Goal: Information Seeking & Learning: Find specific fact

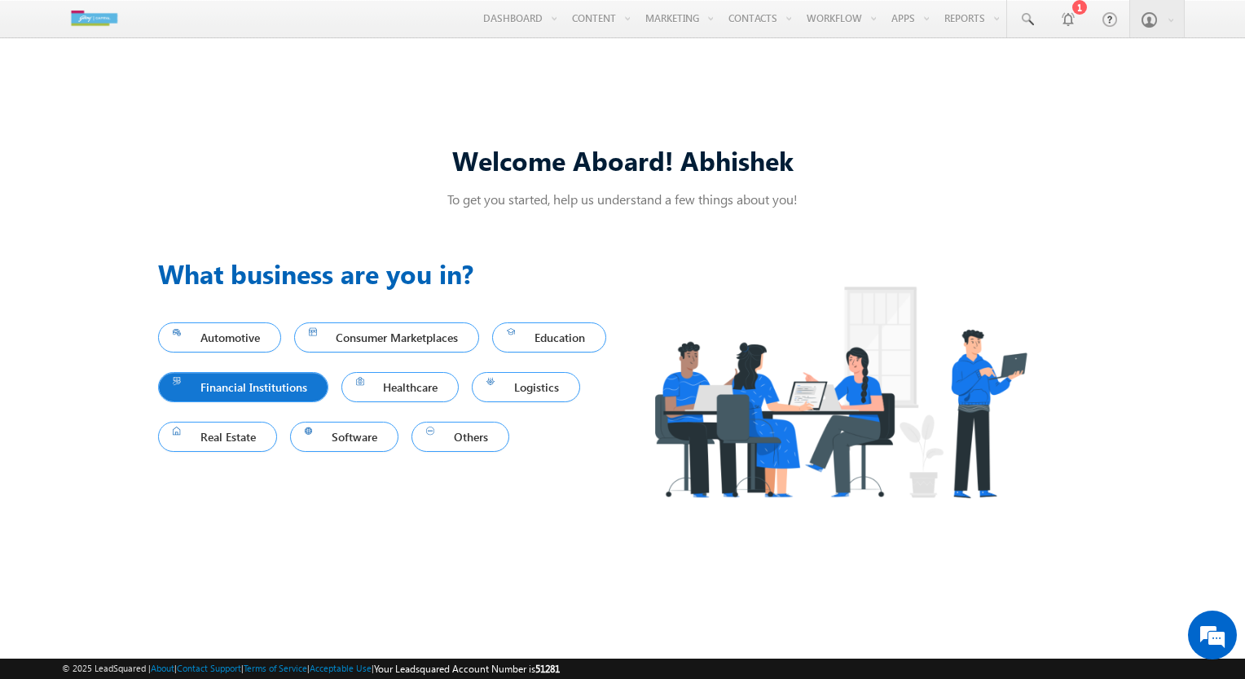
click at [314, 382] on span "Financial Institutions" at bounding box center [243, 387] width 141 height 22
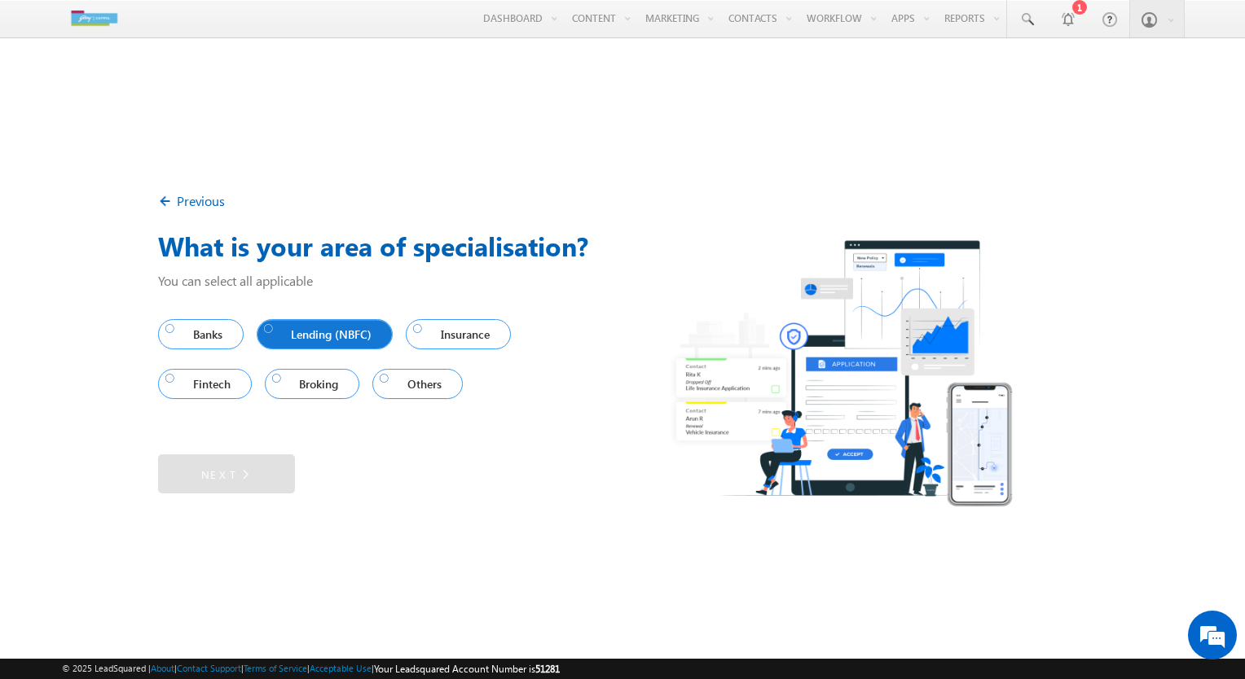
click at [288, 345] on span "Lending (NBFC)" at bounding box center [321, 334] width 115 height 22
click at [257, 463] on link "Next" at bounding box center [226, 474] width 137 height 39
click at [257, 472] on link "Next" at bounding box center [226, 474] width 137 height 39
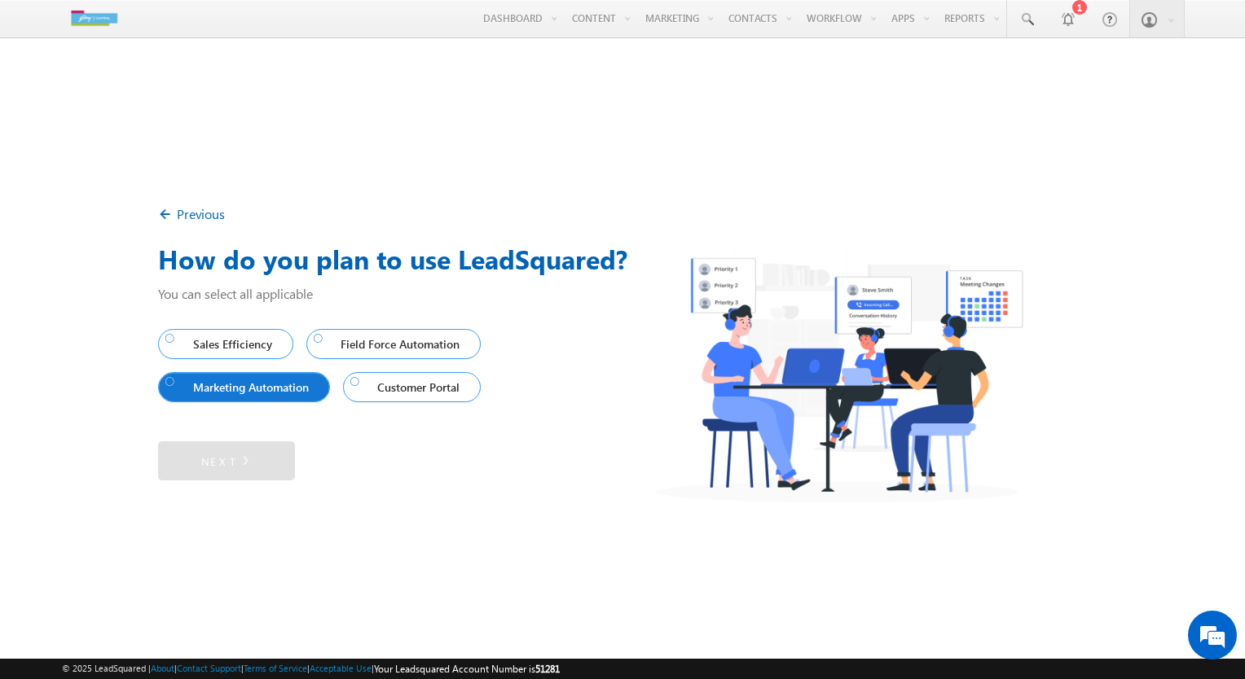
click at [304, 382] on span "Marketing Automation" at bounding box center [240, 387] width 150 height 22
click at [274, 459] on link "Next" at bounding box center [226, 461] width 137 height 39
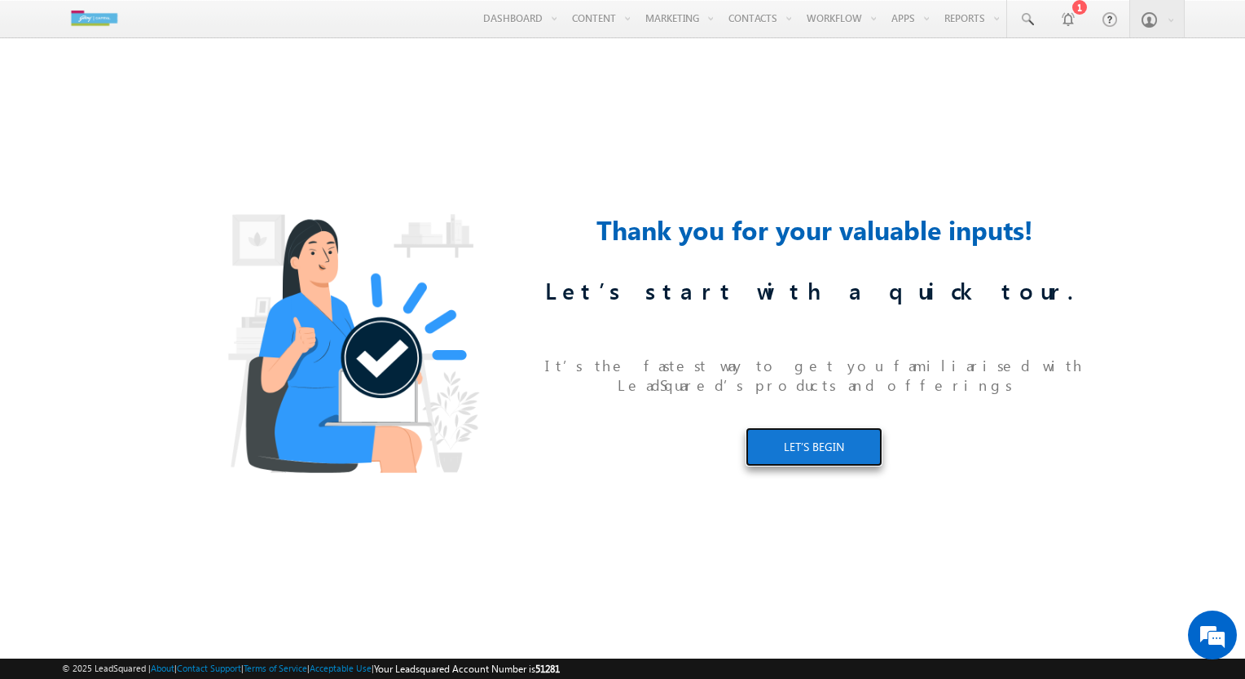
click at [814, 438] on link "LET’S BEGIN" at bounding box center [813, 447] width 137 height 39
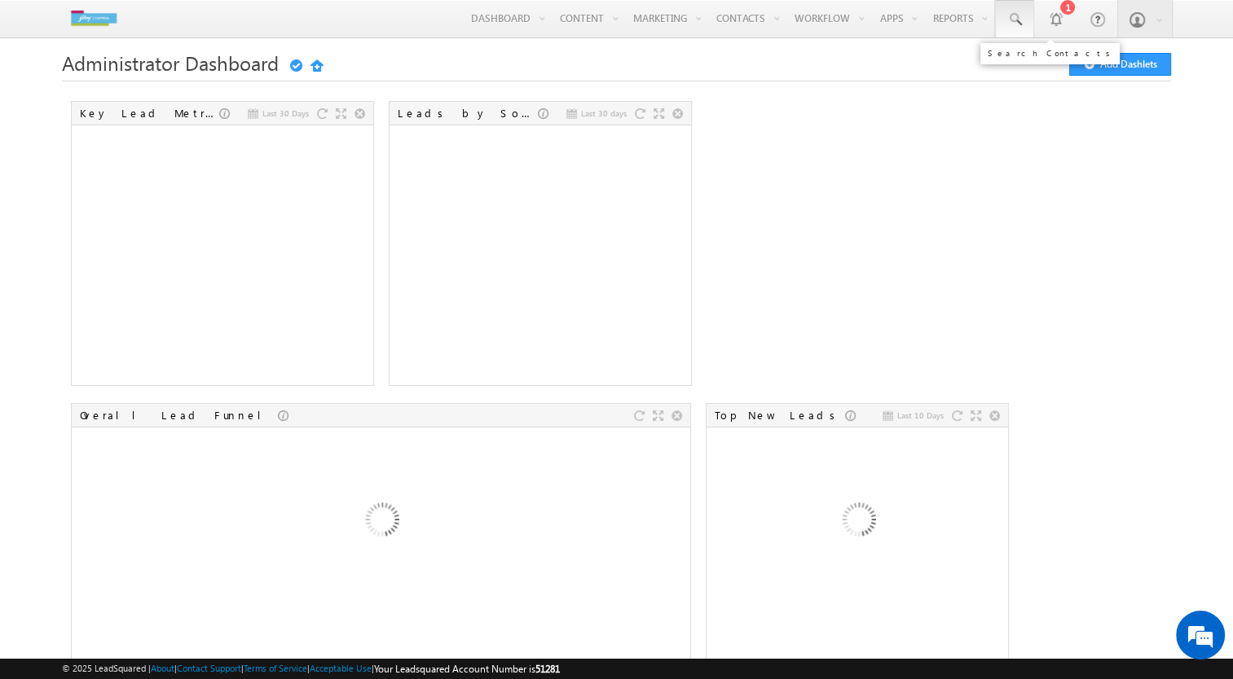
click at [1017, 16] on span at bounding box center [1014, 19] width 16 height 16
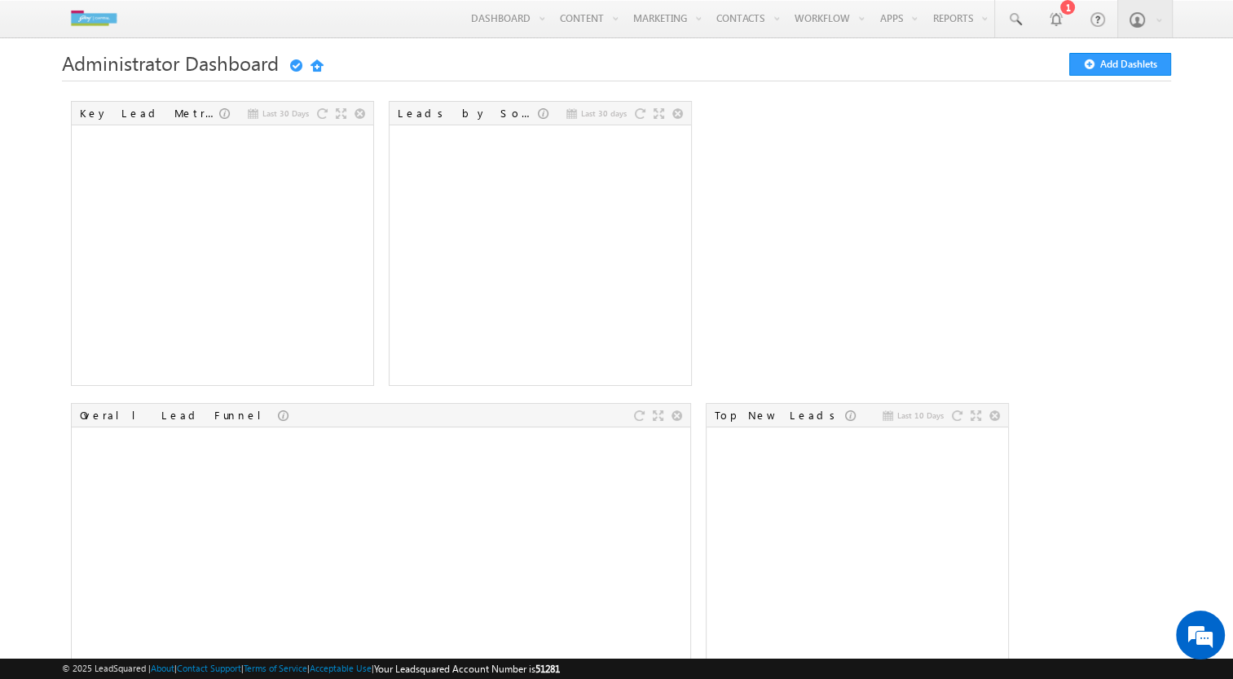
drag, startPoint x: 559, startPoint y: 667, endPoint x: 590, endPoint y: 670, distance: 31.1
click at [590, 670] on div "© 2025 LeadSquared | About | Contact Support | Terms of Service | Acceptable Us…" at bounding box center [617, 669] width 1110 height 15
click at [1022, 23] on span at bounding box center [1014, 19] width 16 height 16
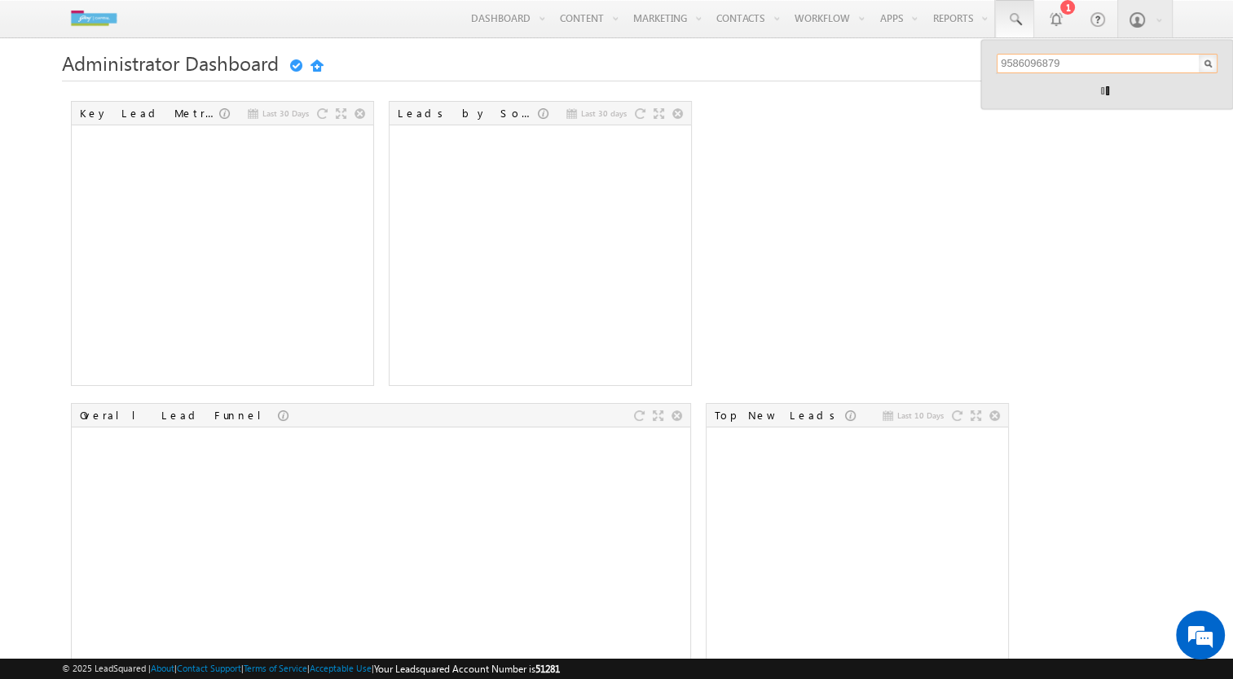
type input "9586096879"
click at [1157, 60] on input "9586096879" at bounding box center [1106, 64] width 221 height 20
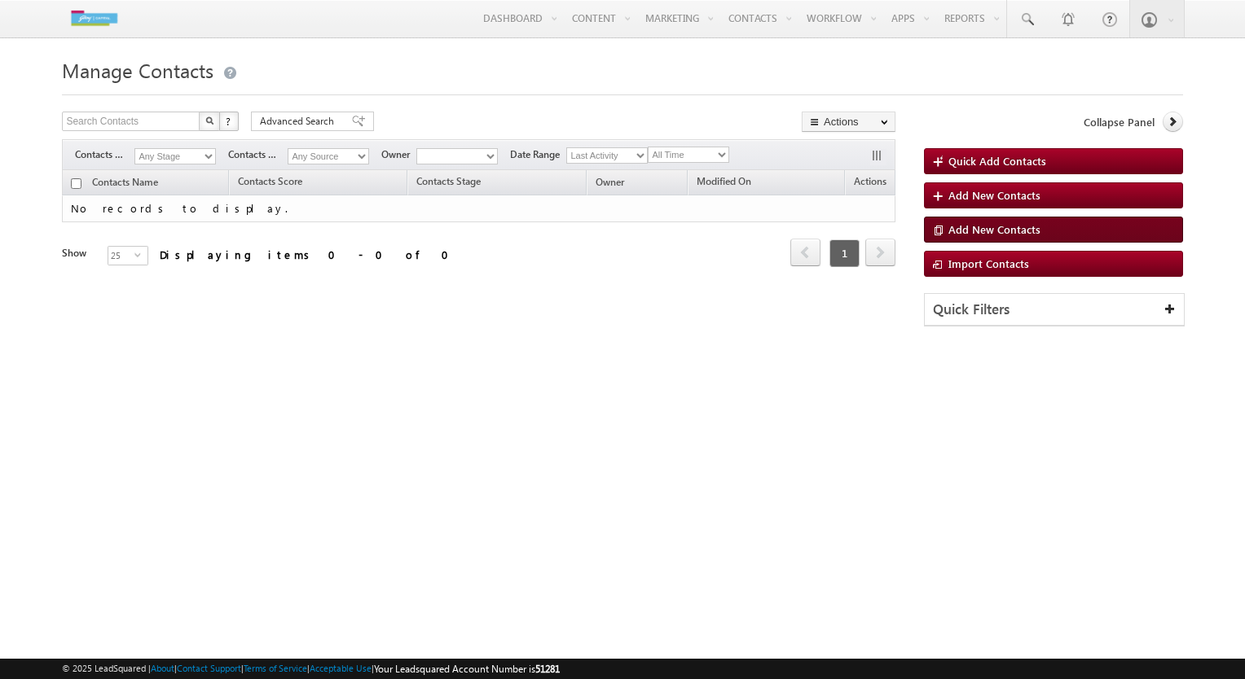
type input "9586096879"
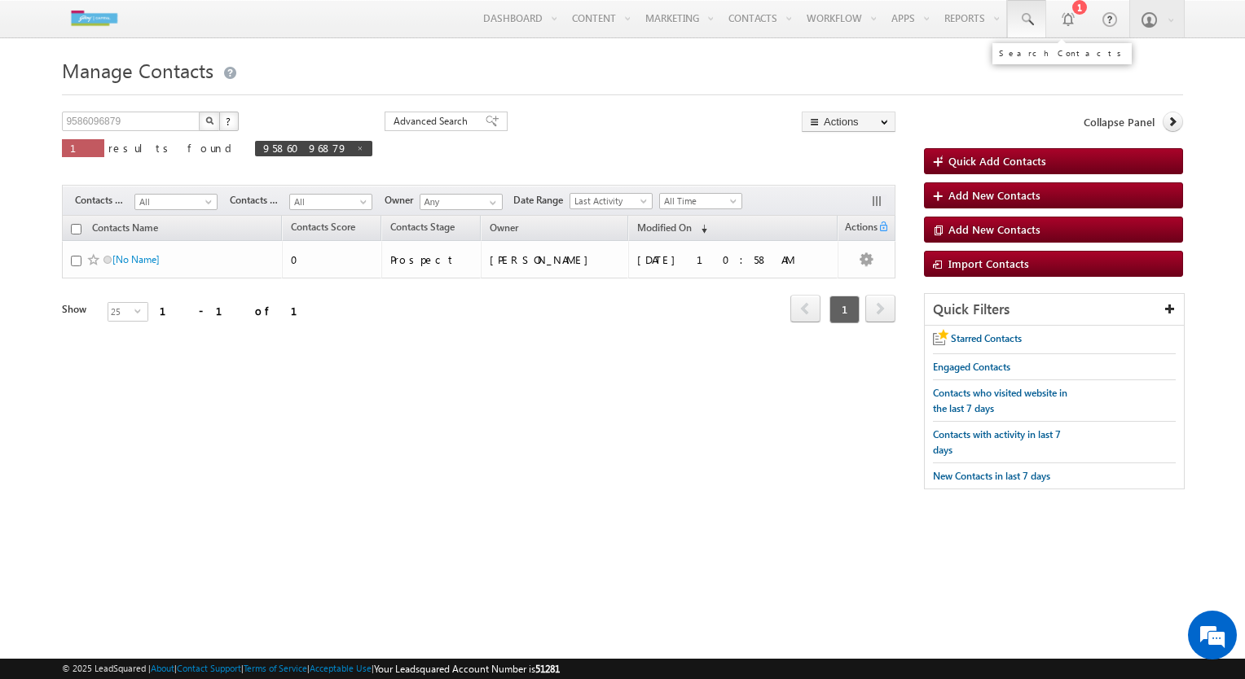
click at [1036, 15] on link at bounding box center [1026, 18] width 39 height 37
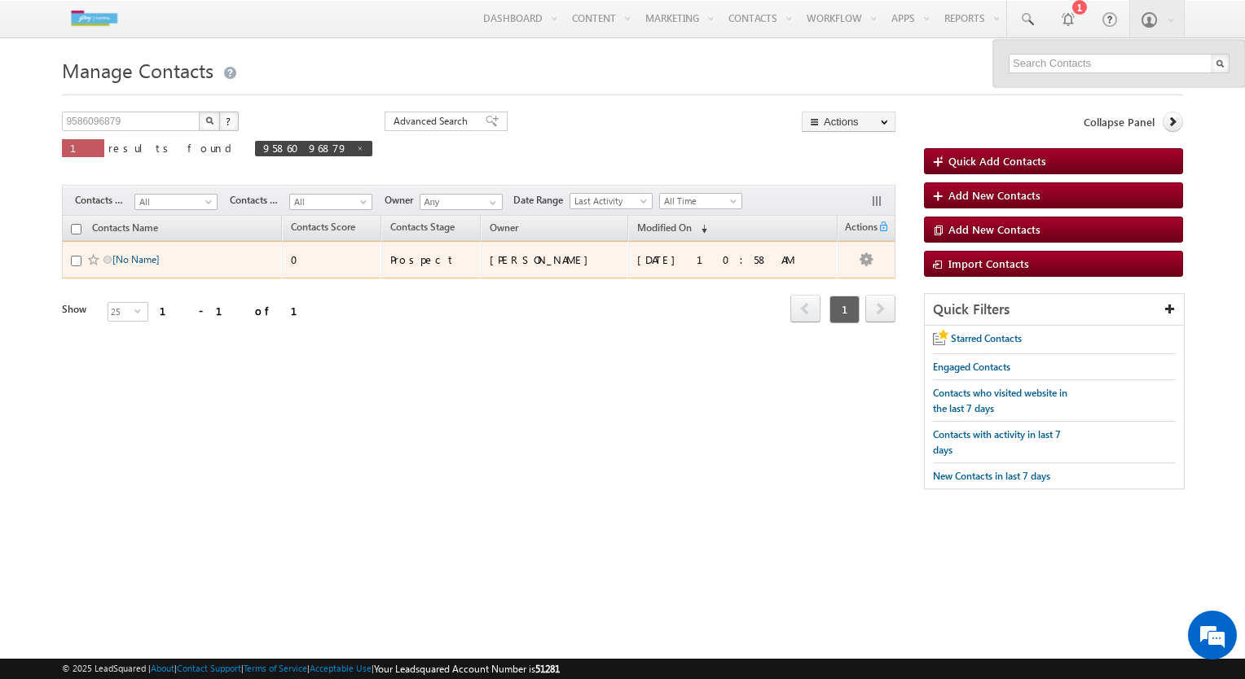
click at [144, 259] on link "[No Name]" at bounding box center [135, 259] width 47 height 12
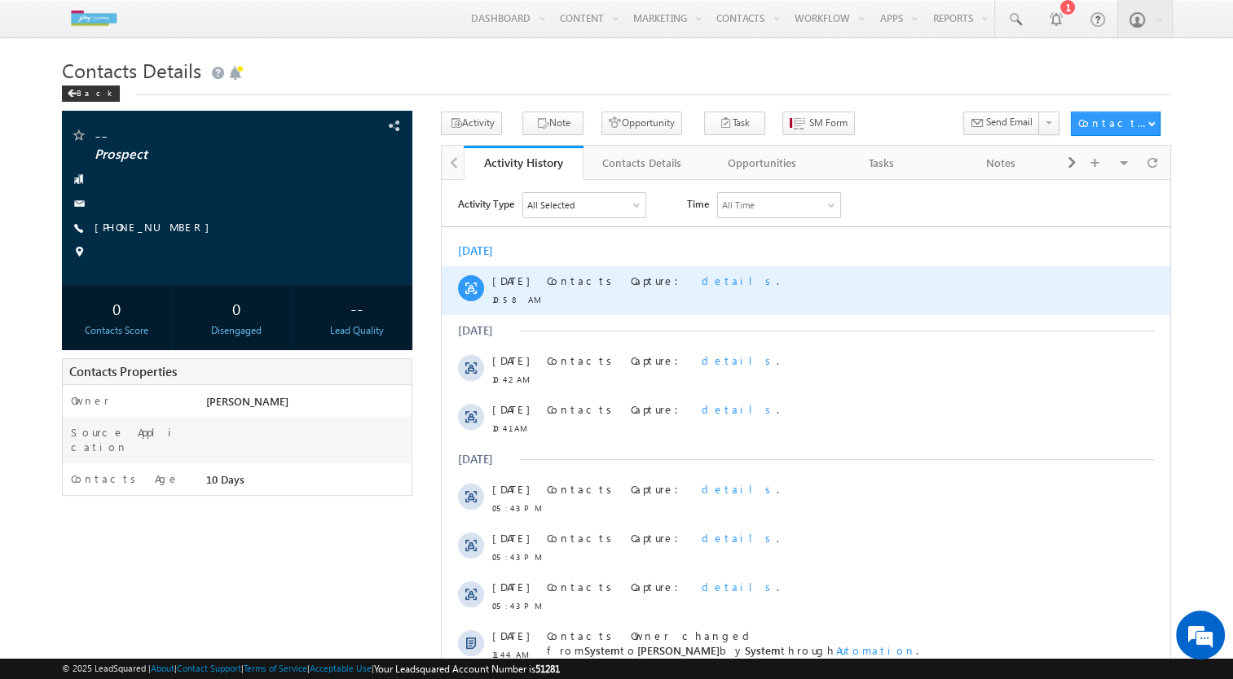
click at [701, 279] on span "details" at bounding box center [738, 280] width 75 height 14
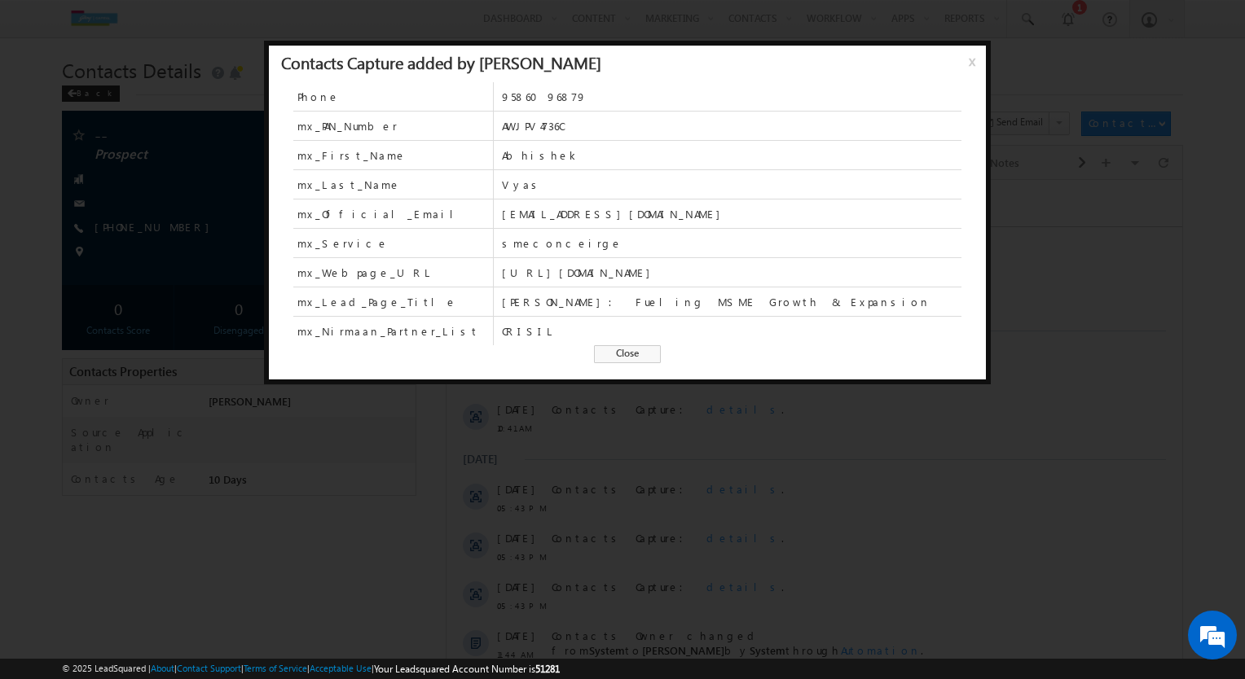
drag, startPoint x: 701, startPoint y: 272, endPoint x: 701, endPoint y: 255, distance: 17.1
click at [701, 255] on div "Phone [PHONE_NUMBER] mx_PAN_Number AWJPV4736C mx_First_Name Abhishek mx_Last_Na…" at bounding box center [627, 213] width 668 height 263
click at [622, 354] on span "Close" at bounding box center [627, 354] width 67 height 18
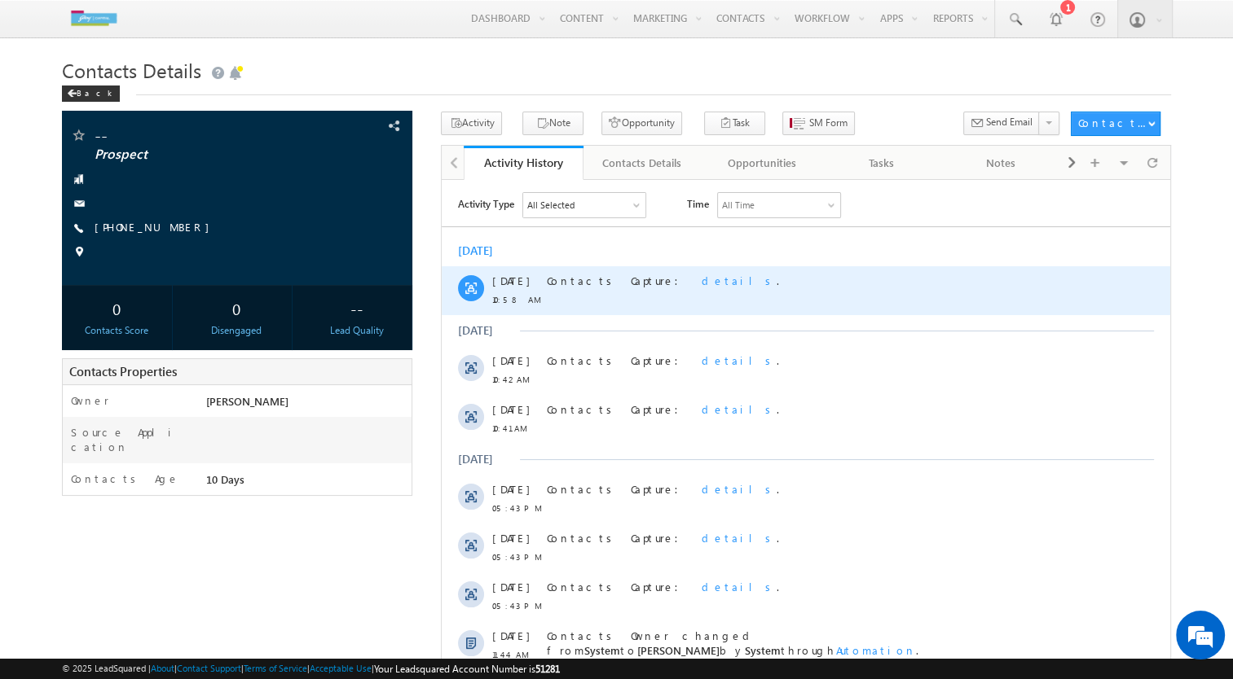
click at [701, 282] on span "details" at bounding box center [738, 280] width 75 height 14
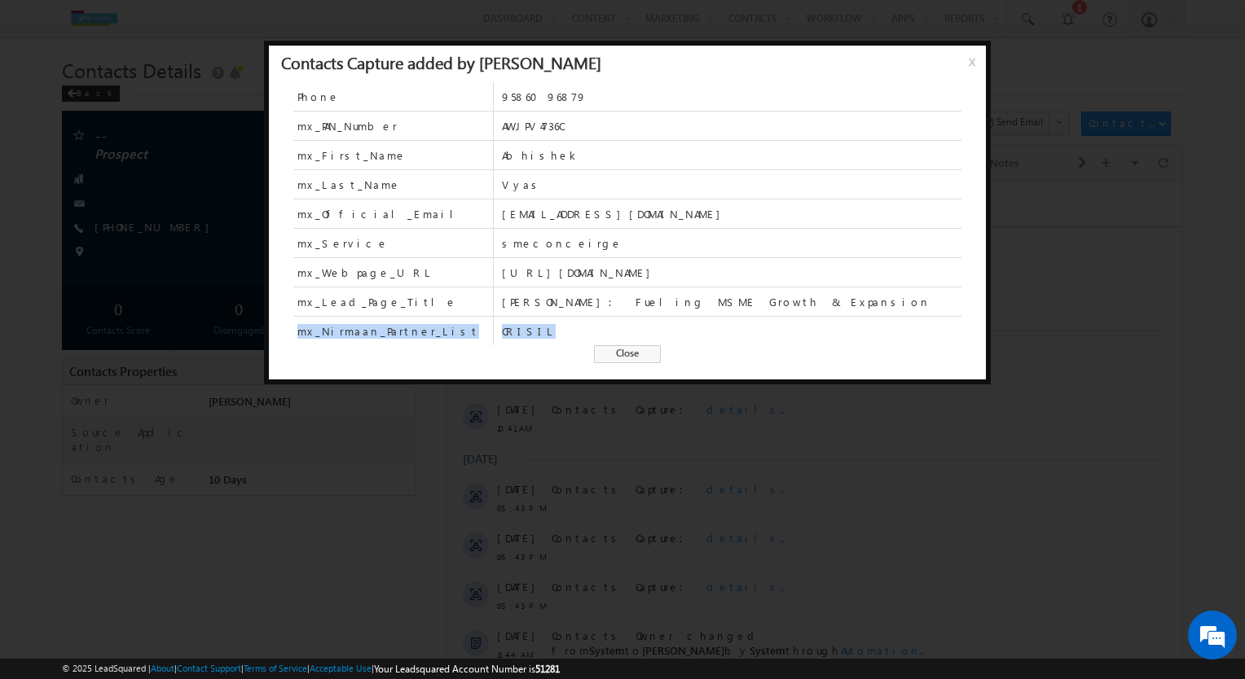
drag, startPoint x: 300, startPoint y: 328, endPoint x: 554, endPoint y: 328, distance: 254.2
click at [554, 328] on div "mx_Nirmaan_Partner_List CRISIL" at bounding box center [627, 331] width 668 height 29
drag, startPoint x: 554, startPoint y: 328, endPoint x: 546, endPoint y: 332, distance: 9.1
click at [546, 332] on span "CRISIL" at bounding box center [732, 331] width 460 height 15
click at [538, 347] on div "Phone 9586096879 mx_PAN_Number AWJPV4736C mx_First_Name Abhishek mx_Last_Name V…" at bounding box center [627, 230] width 717 height 297
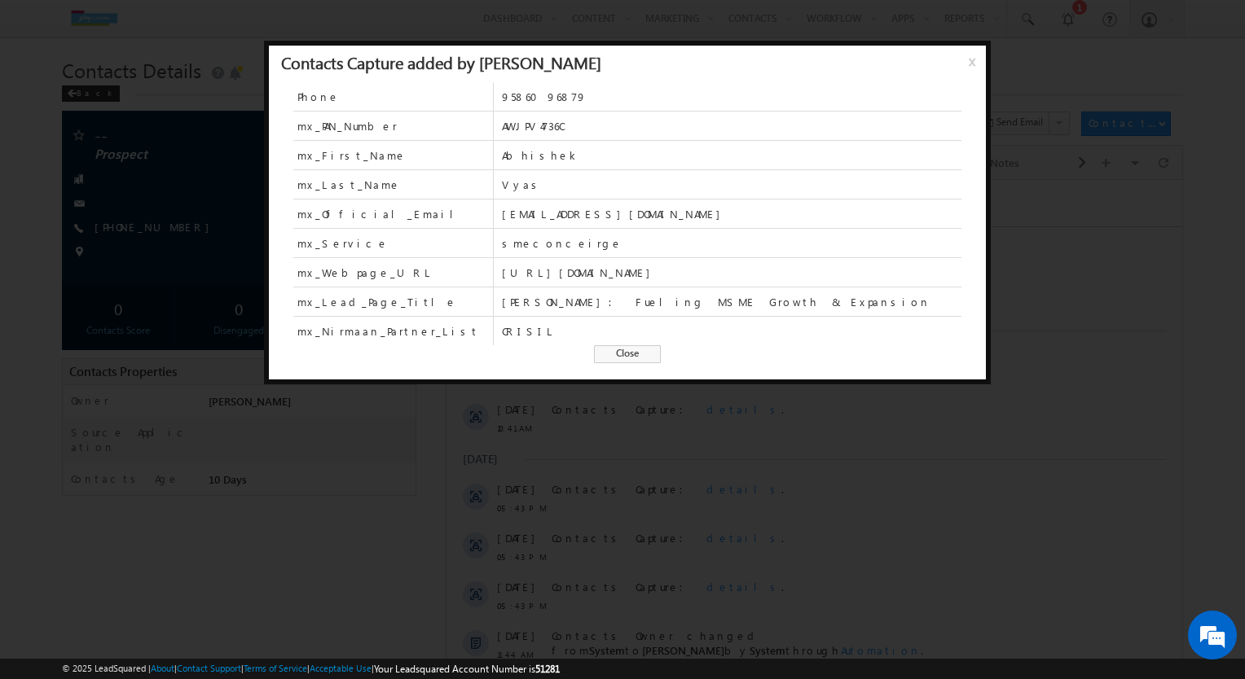
click at [621, 359] on span "Close" at bounding box center [627, 354] width 67 height 18
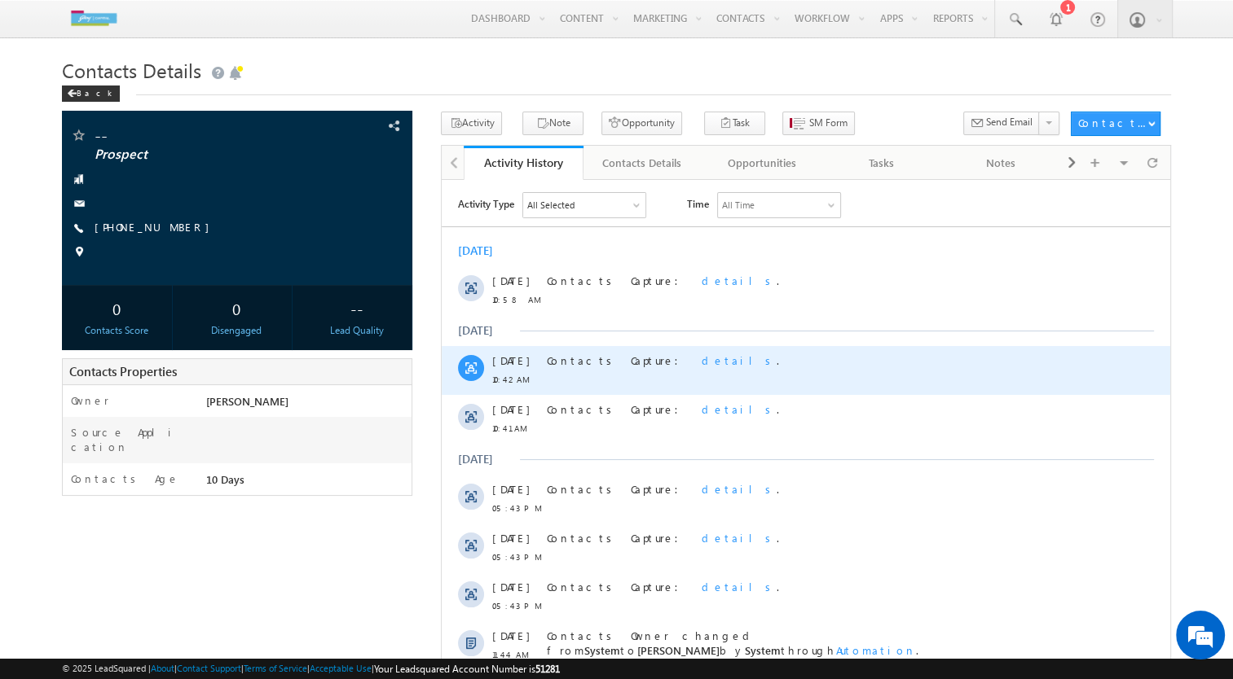
click at [701, 356] on span "details" at bounding box center [738, 360] width 75 height 14
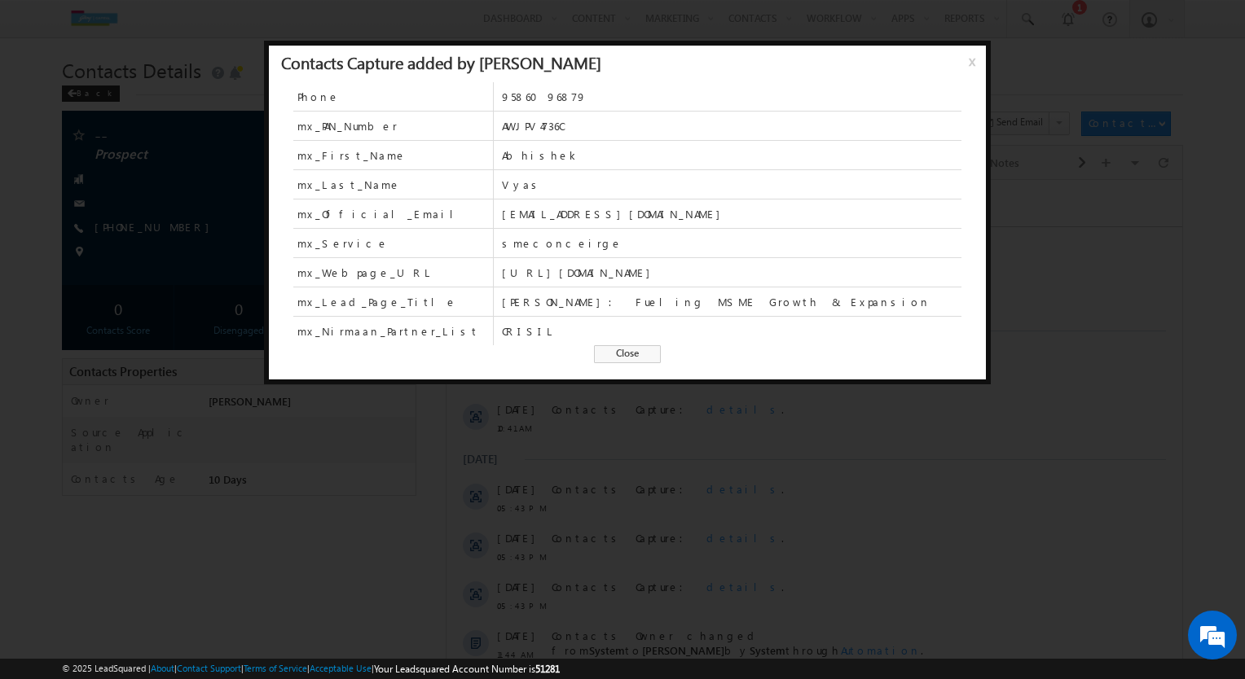
click at [633, 357] on span "Close" at bounding box center [627, 354] width 67 height 18
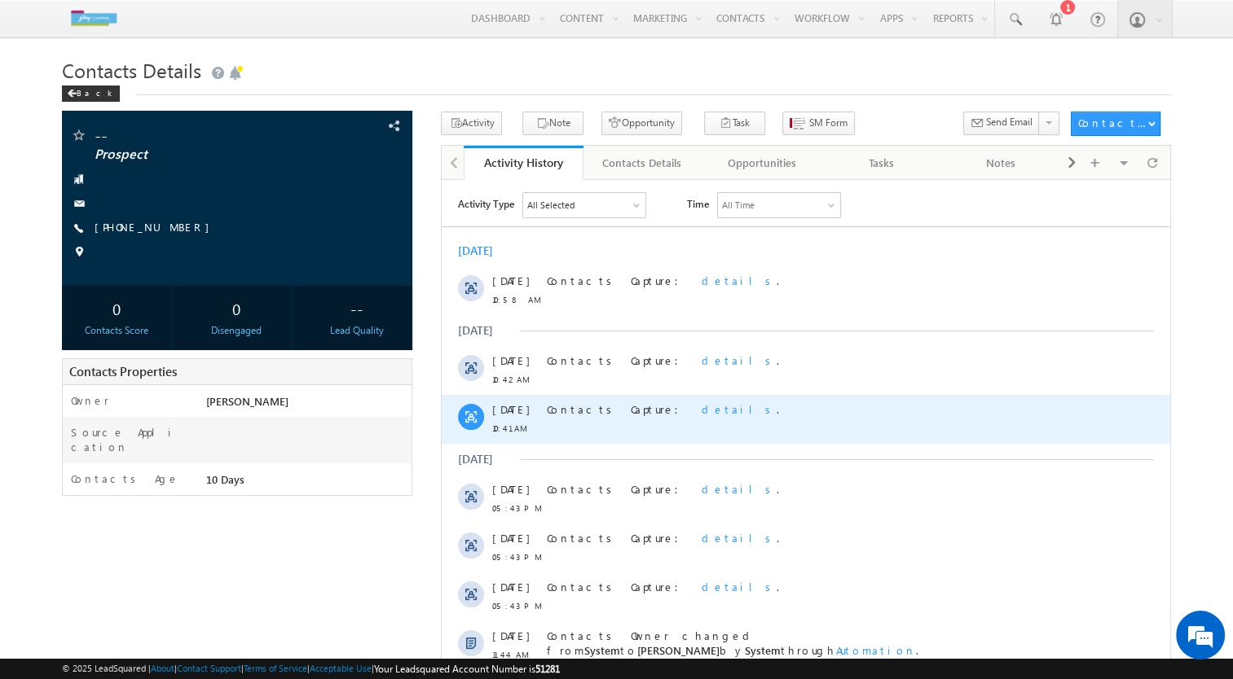
click at [701, 408] on span "details" at bounding box center [738, 409] width 75 height 14
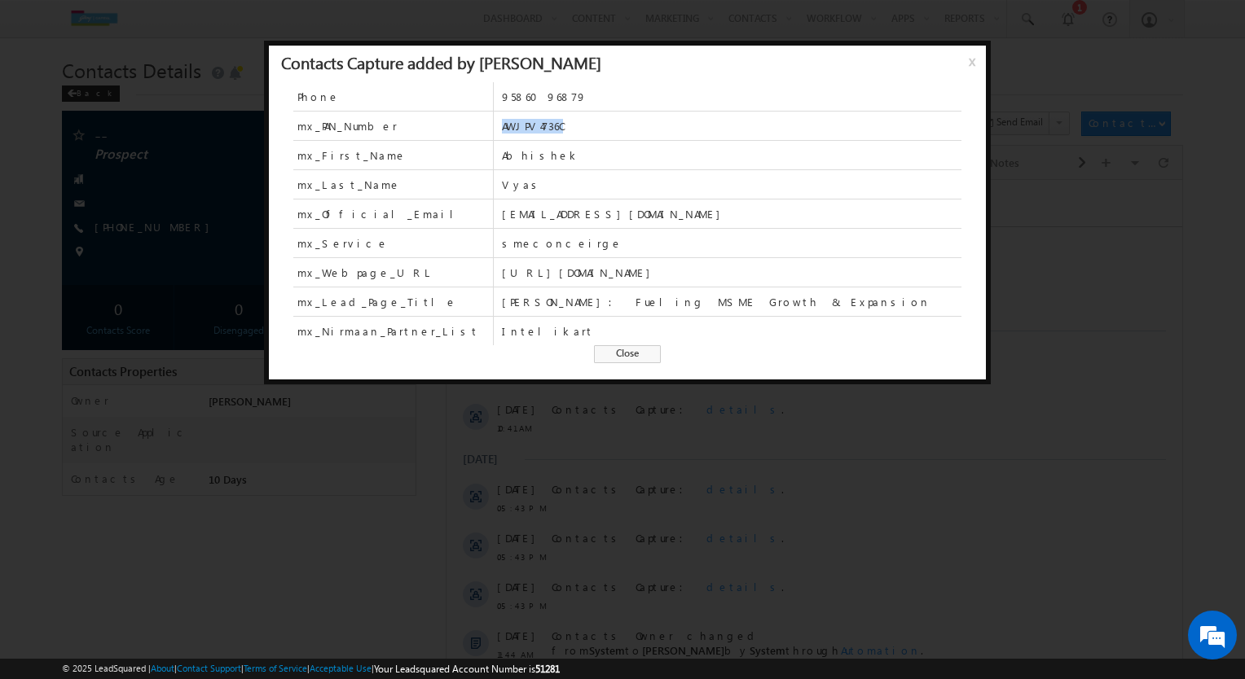
drag, startPoint x: 505, startPoint y: 125, endPoint x: 591, endPoint y: 121, distance: 86.4
click at [591, 121] on span "AWJPV4736C" at bounding box center [732, 126] width 460 height 15
click at [623, 354] on span "Close" at bounding box center [627, 354] width 67 height 18
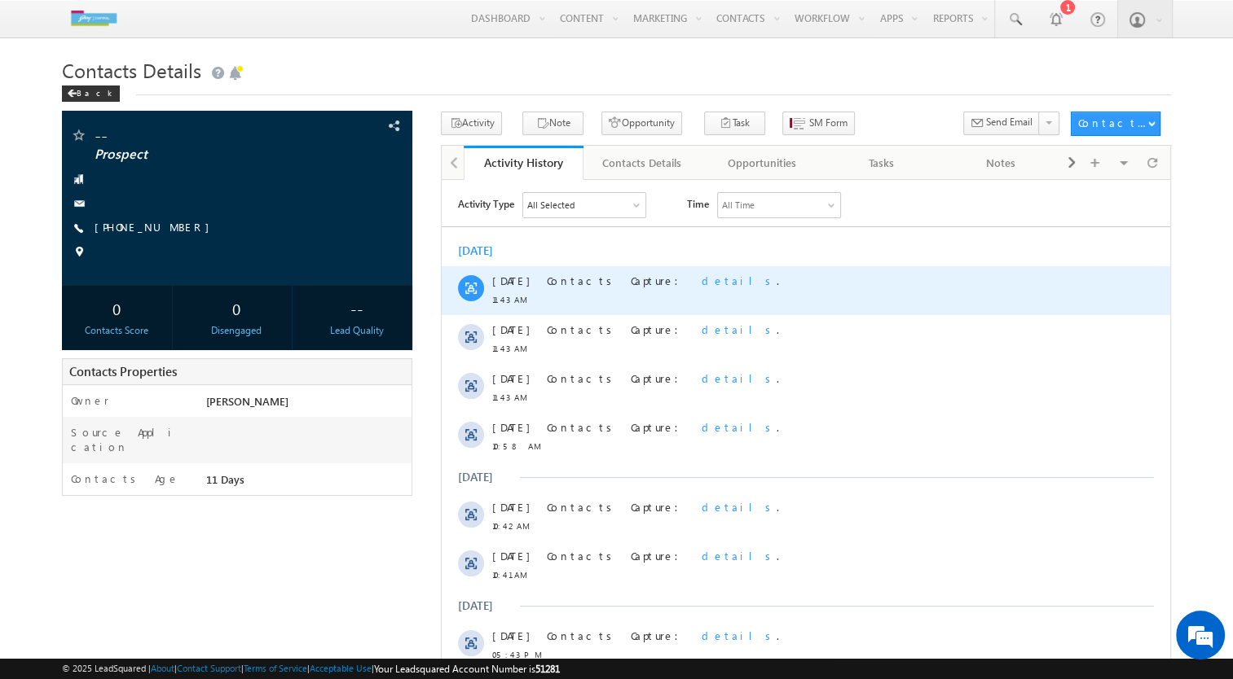
click at [701, 278] on span "details" at bounding box center [738, 280] width 75 height 14
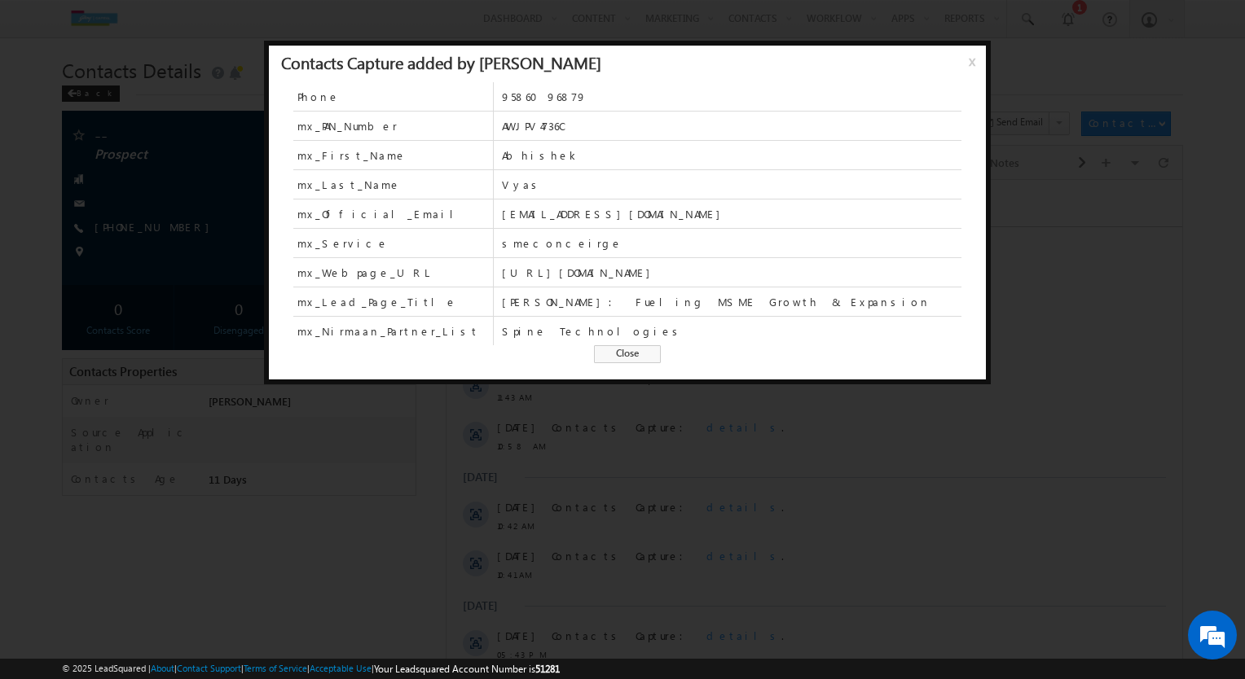
click at [604, 352] on span "Close" at bounding box center [627, 354] width 67 height 18
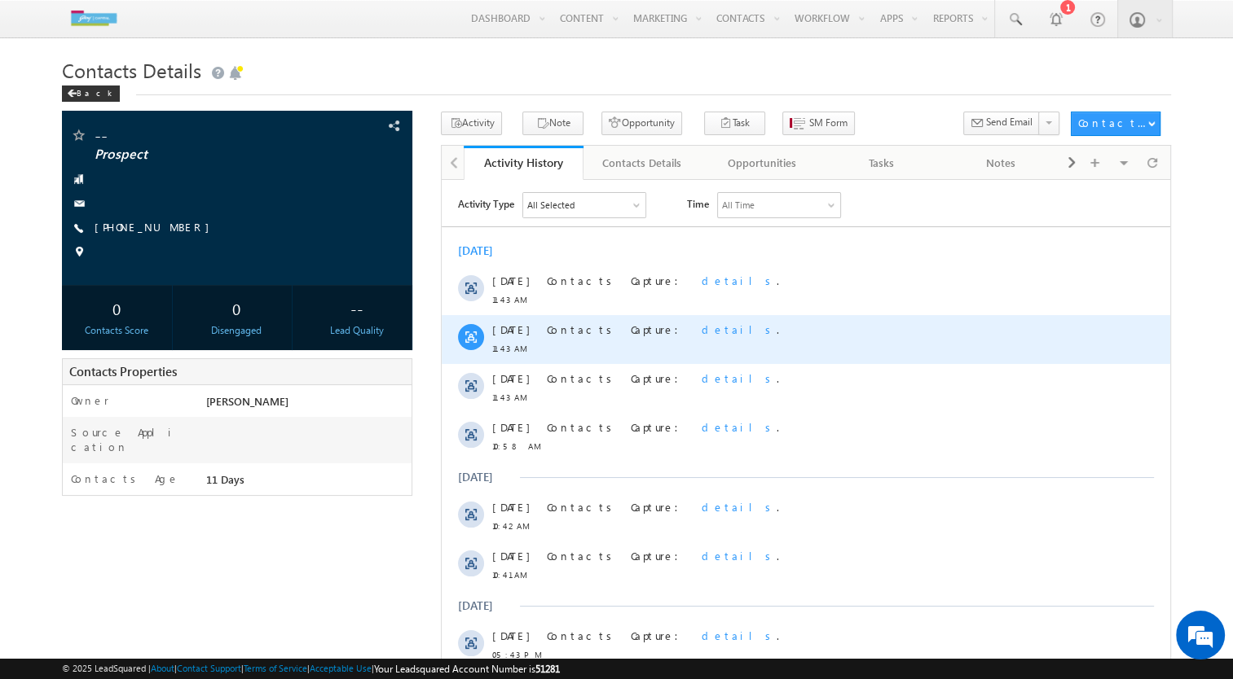
click at [701, 331] on span "details" at bounding box center [738, 329] width 75 height 14
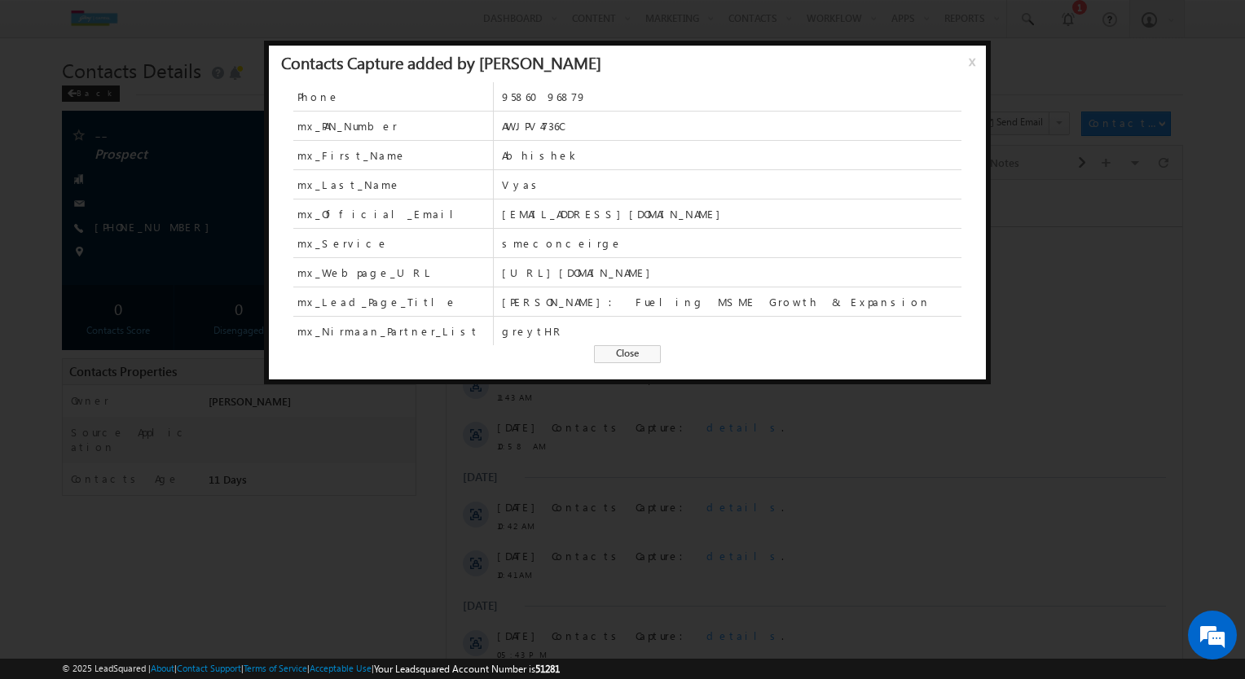
click at [618, 350] on span "Close" at bounding box center [627, 354] width 67 height 18
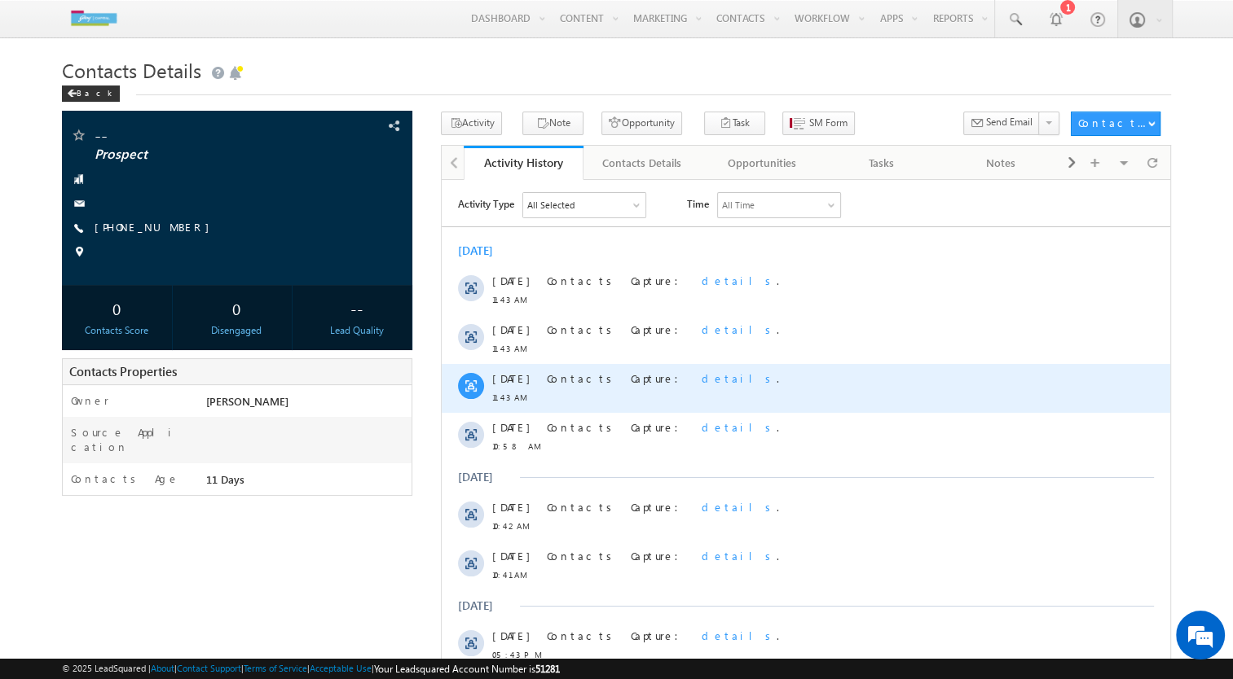
click at [701, 376] on span "details" at bounding box center [738, 378] width 75 height 14
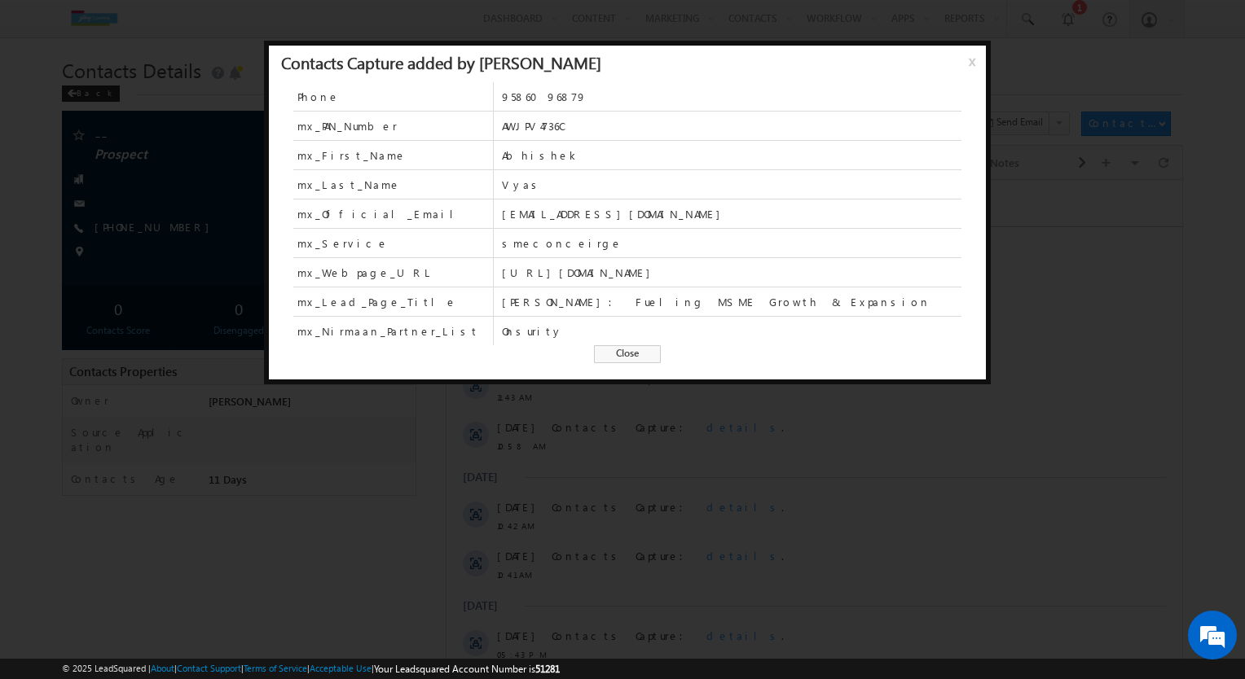
click at [613, 349] on span "Close" at bounding box center [627, 354] width 67 height 18
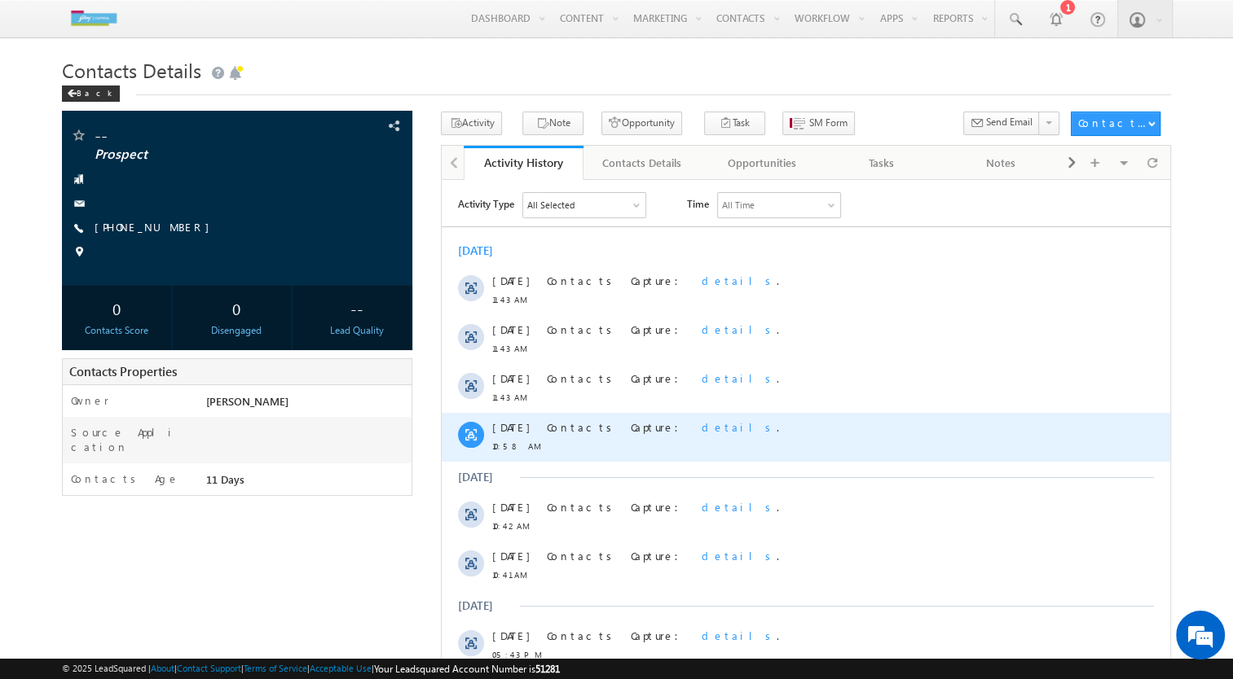
click at [701, 424] on span "details" at bounding box center [738, 427] width 75 height 14
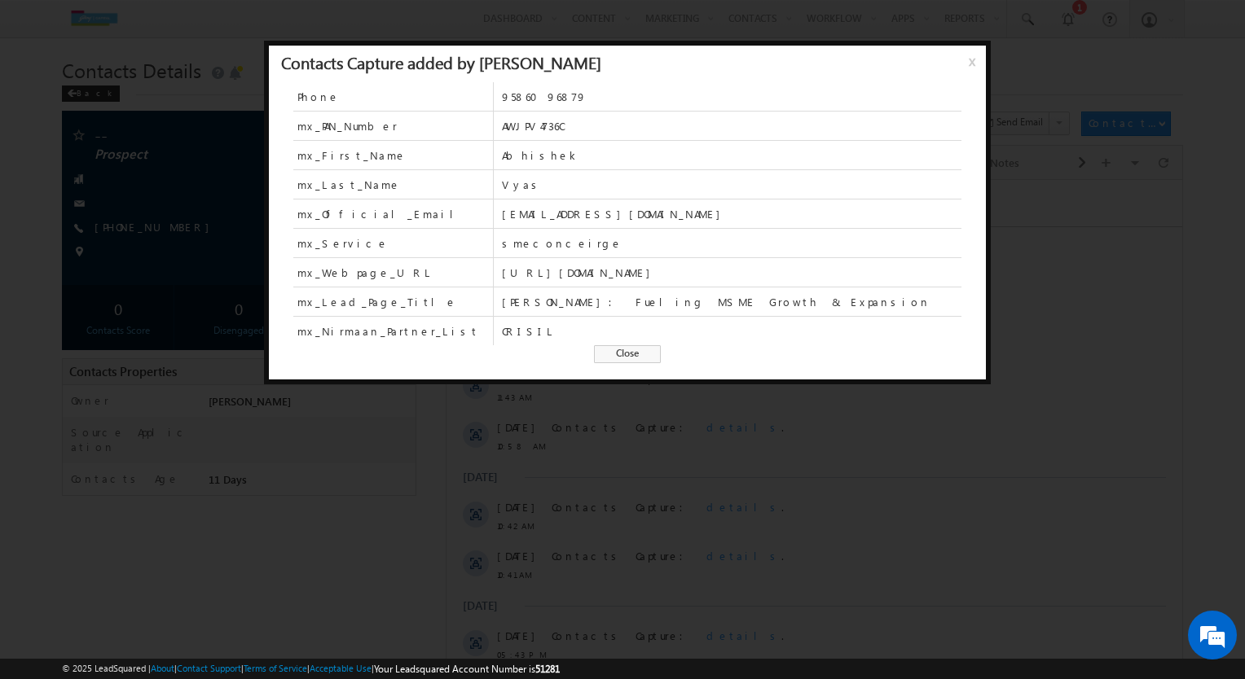
click at [603, 358] on span "Close" at bounding box center [627, 354] width 67 height 18
